Goal: Task Accomplishment & Management: Use online tool/utility

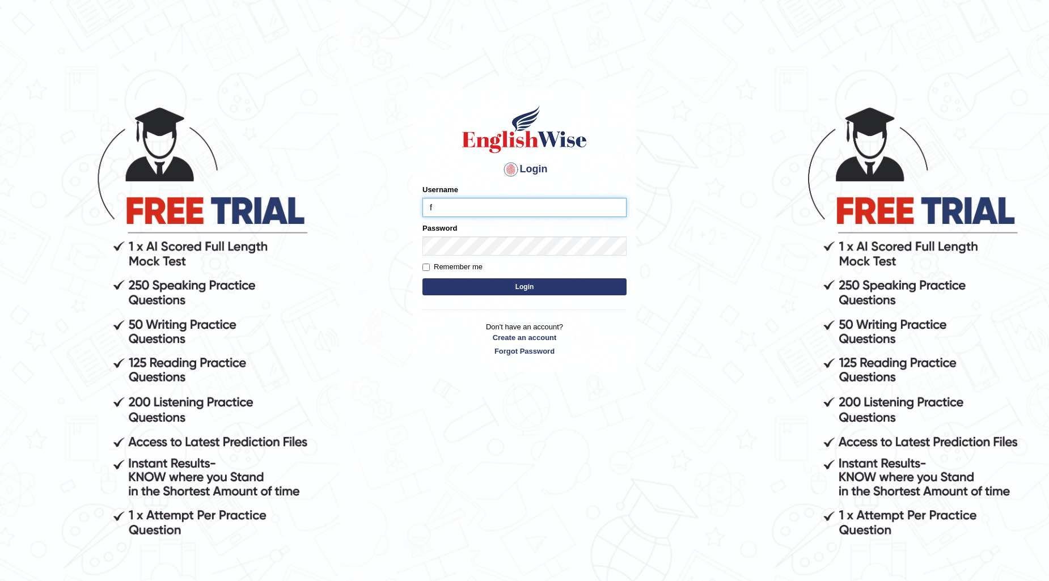
type input "farihaafghan556"
click at [543, 285] on button "Login" at bounding box center [525, 287] width 204 height 17
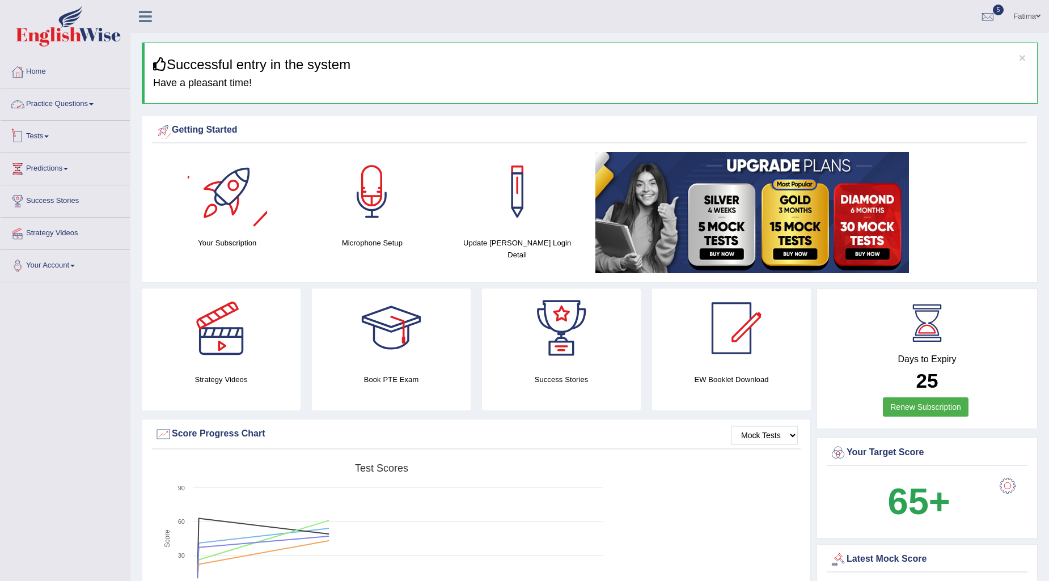
click at [27, 137] on link "Tests" at bounding box center [65, 135] width 129 height 28
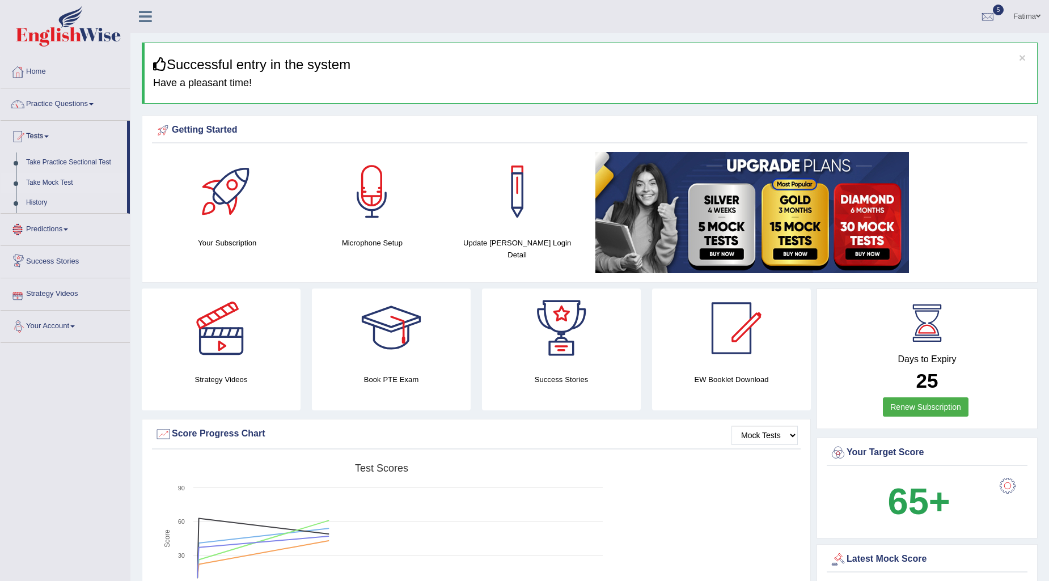
click at [64, 182] on link "Take Mock Test" at bounding box center [74, 183] width 106 height 20
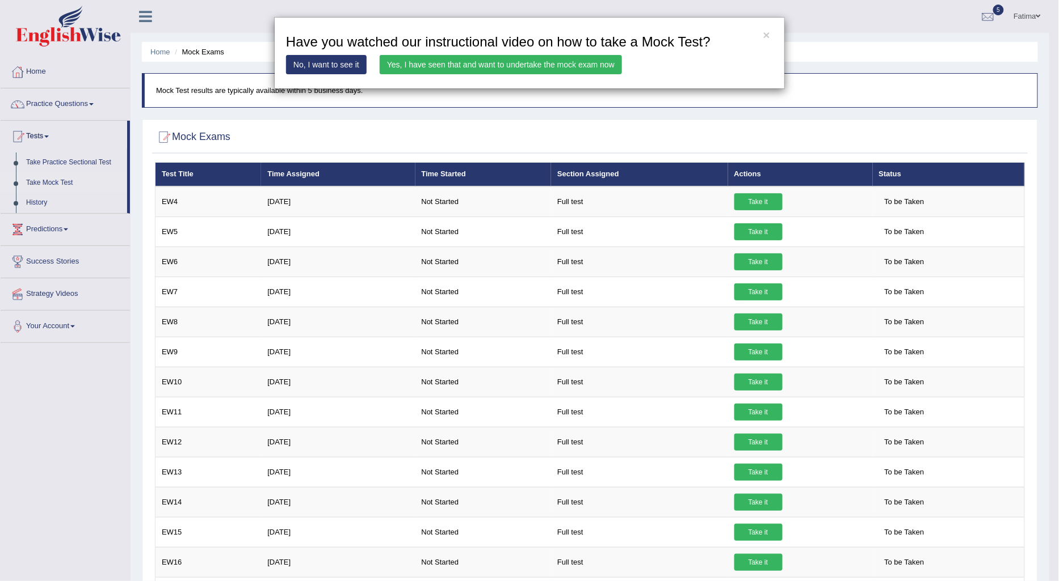
click at [511, 66] on link "Yes, I have seen that and want to undertake the mock exam now" at bounding box center [501, 64] width 242 height 19
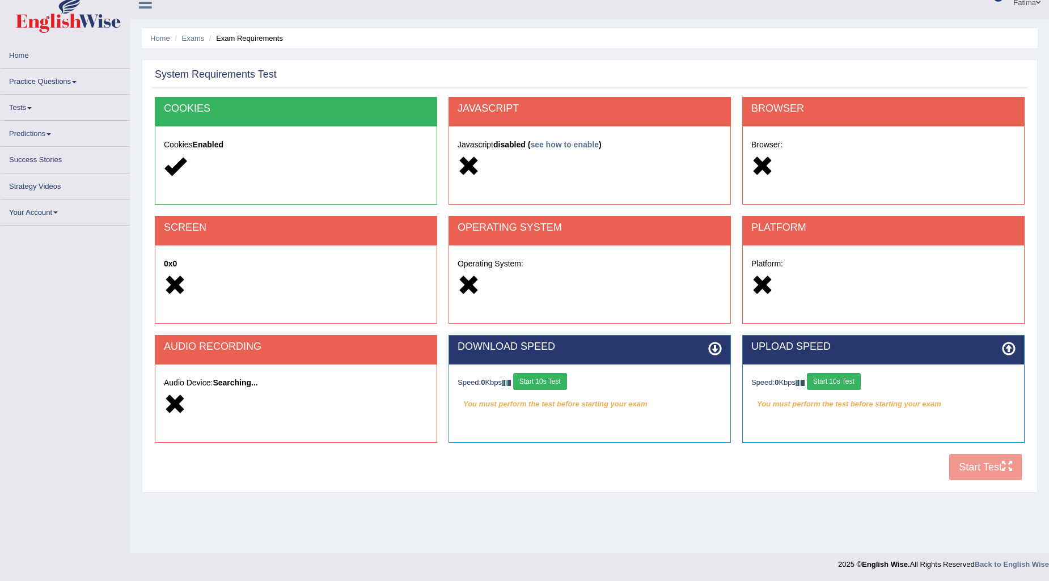
click at [851, 383] on button "Start 10s Test" at bounding box center [834, 381] width 54 height 17
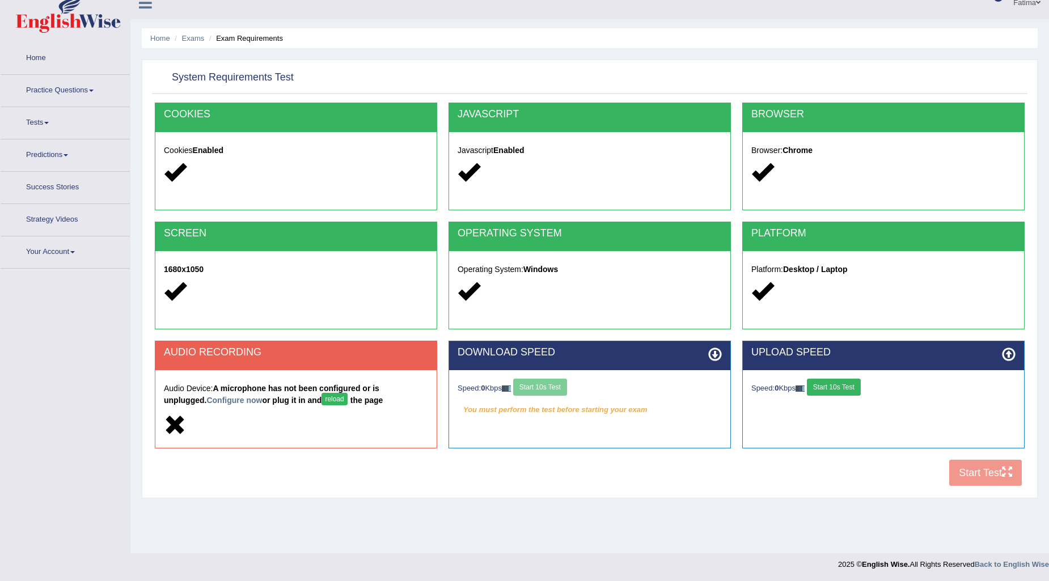
click at [542, 387] on div "Speed: 0 Kbps Start 10s Test" at bounding box center [590, 389] width 264 height 20
click at [540, 386] on div "Speed: 0 Kbps Start 10s Test" at bounding box center [590, 389] width 264 height 20
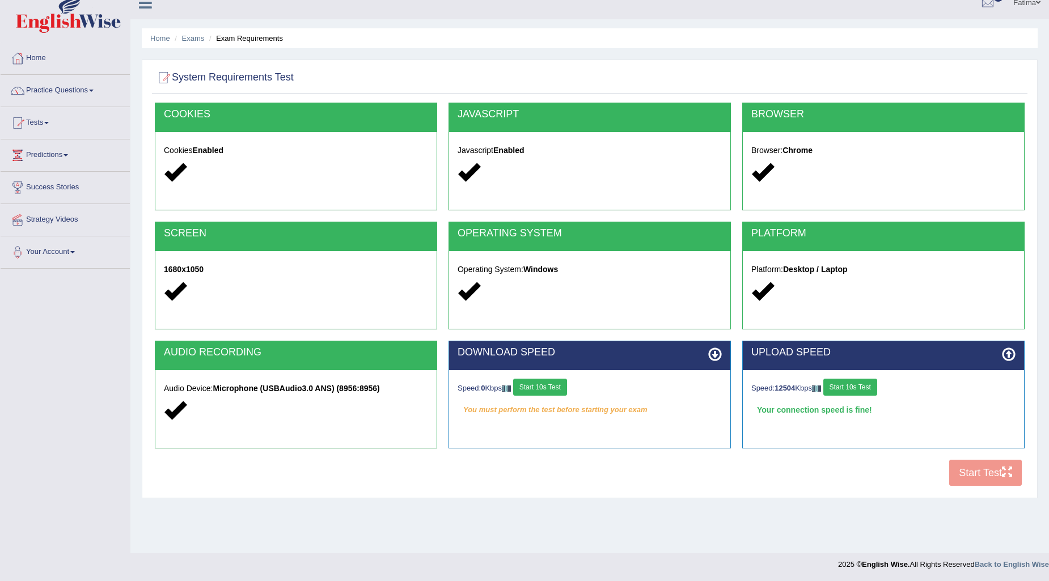
click at [859, 383] on button "Start 10s Test" at bounding box center [851, 387] width 54 height 17
click at [554, 389] on div "Speed: 0 Kbps Start 10s Test" at bounding box center [590, 389] width 264 height 20
click at [874, 385] on button "Start 10s Test" at bounding box center [851, 387] width 54 height 17
click at [563, 389] on button "Start 10s Test" at bounding box center [540, 387] width 54 height 17
click at [868, 393] on button "Start 10s Test" at bounding box center [851, 387] width 54 height 17
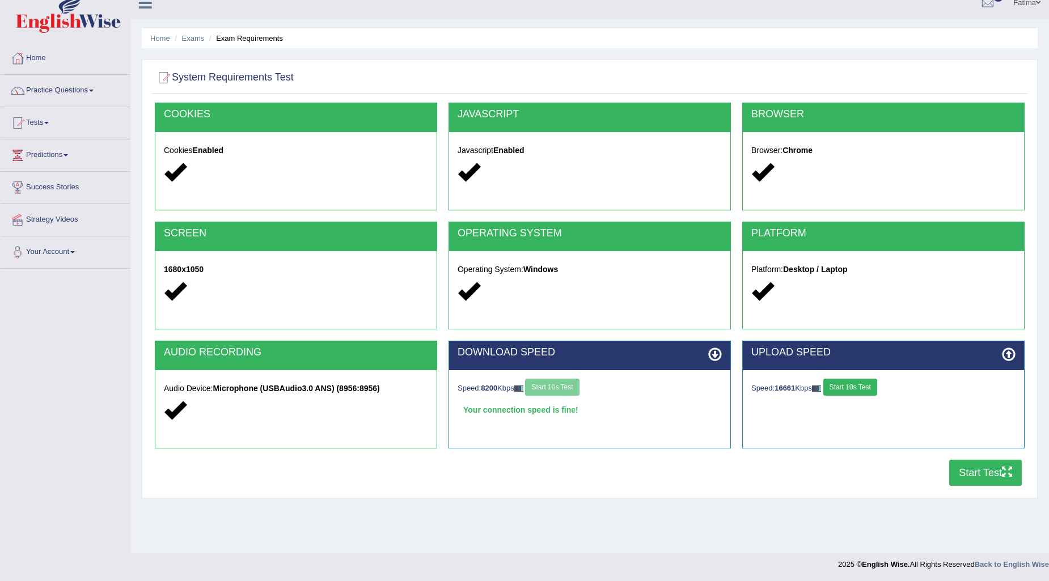
click at [963, 475] on button "Start Test" at bounding box center [986, 473] width 73 height 26
